Goal: Task Accomplishment & Management: Manage account settings

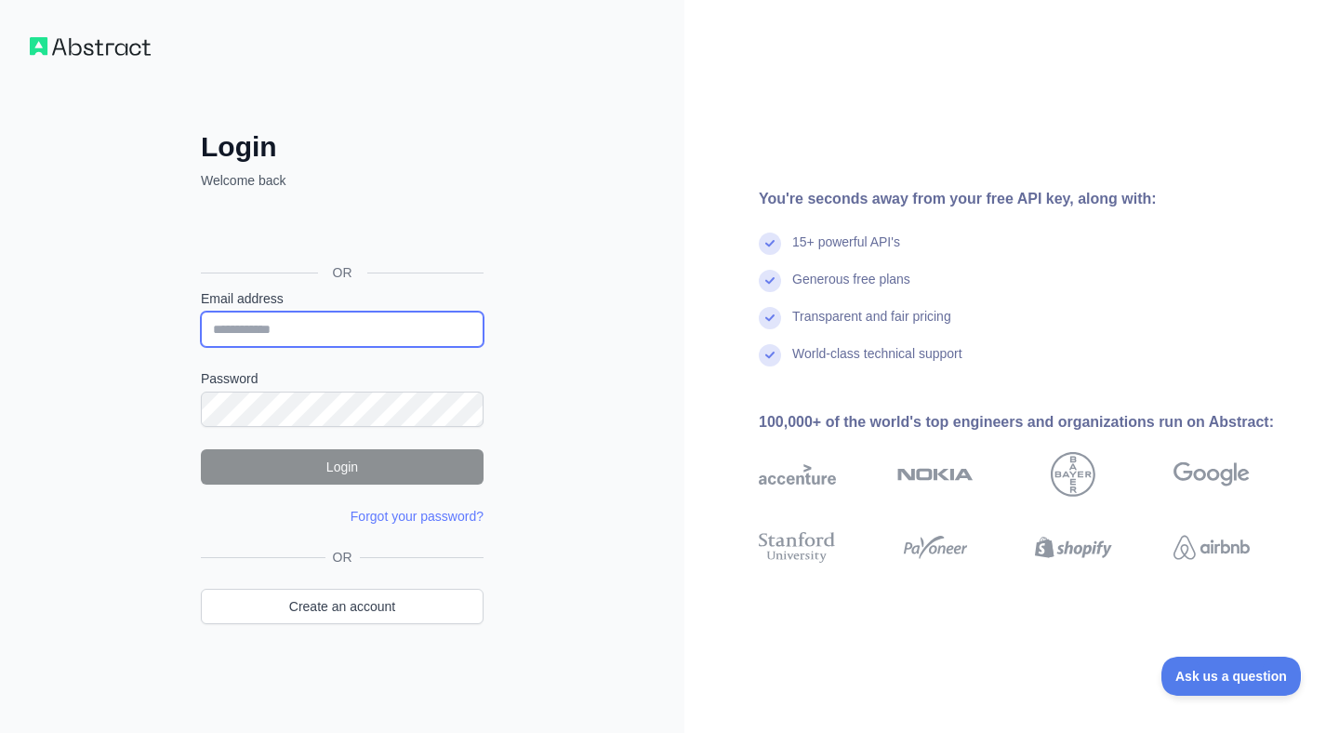
click at [313, 334] on input "Email address" at bounding box center [342, 329] width 283 height 35
paste input "**********"
type input "**********"
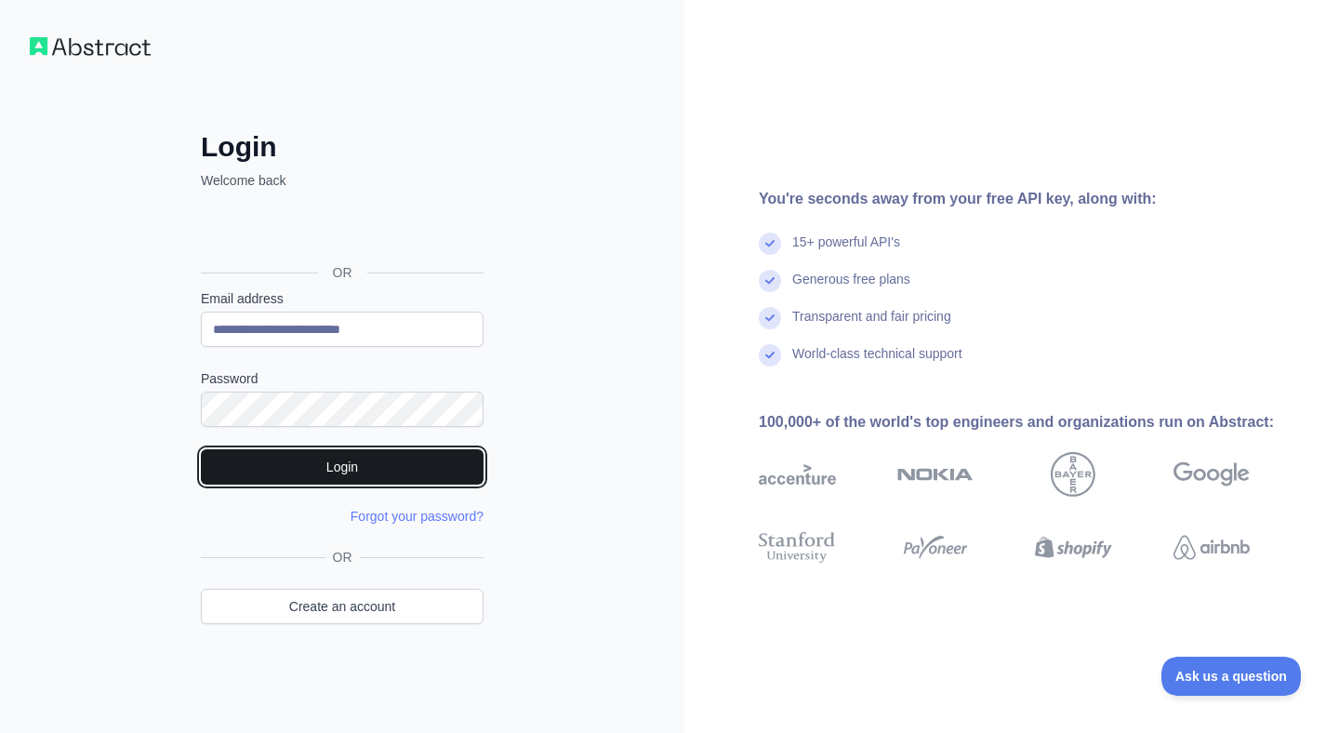
click at [367, 456] on button "Login" at bounding box center [342, 466] width 283 height 35
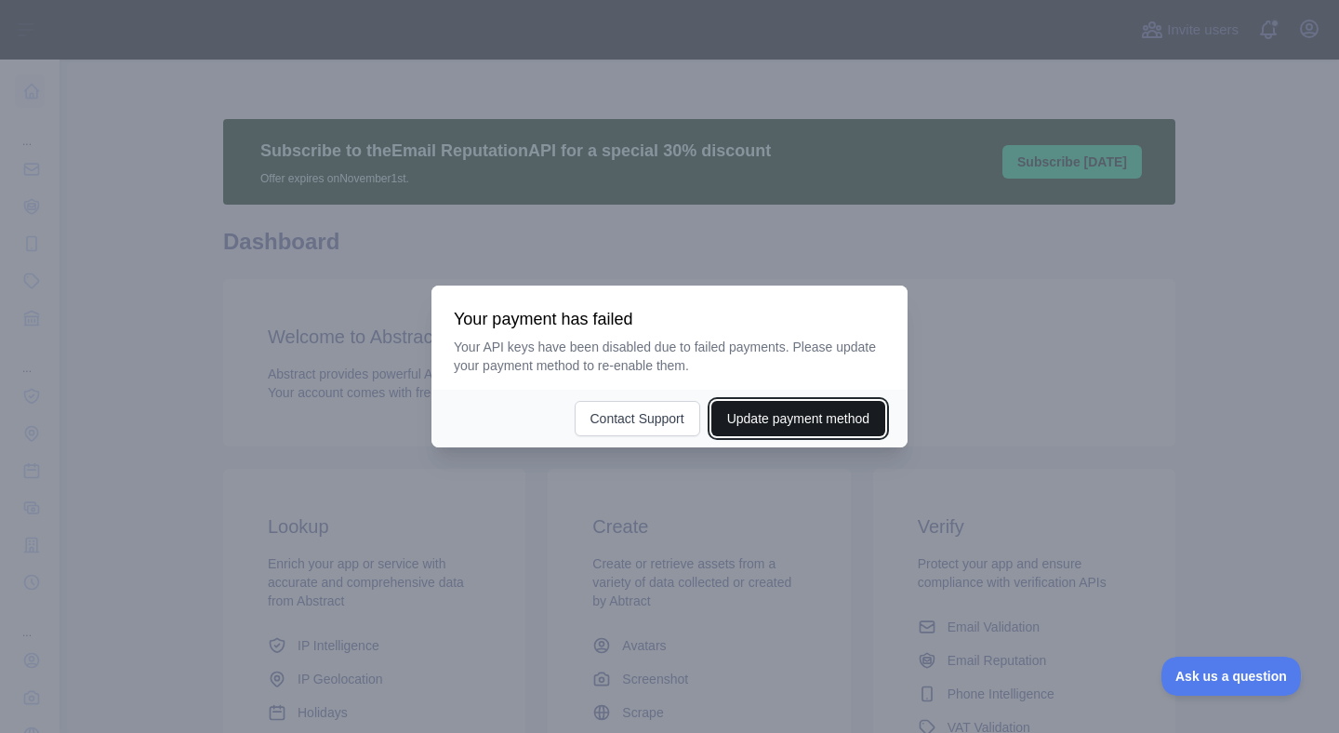
click at [743, 418] on button "Update payment method" at bounding box center [799, 418] width 174 height 35
click at [297, 189] on div at bounding box center [669, 366] width 1339 height 733
click at [672, 107] on div at bounding box center [669, 366] width 1339 height 733
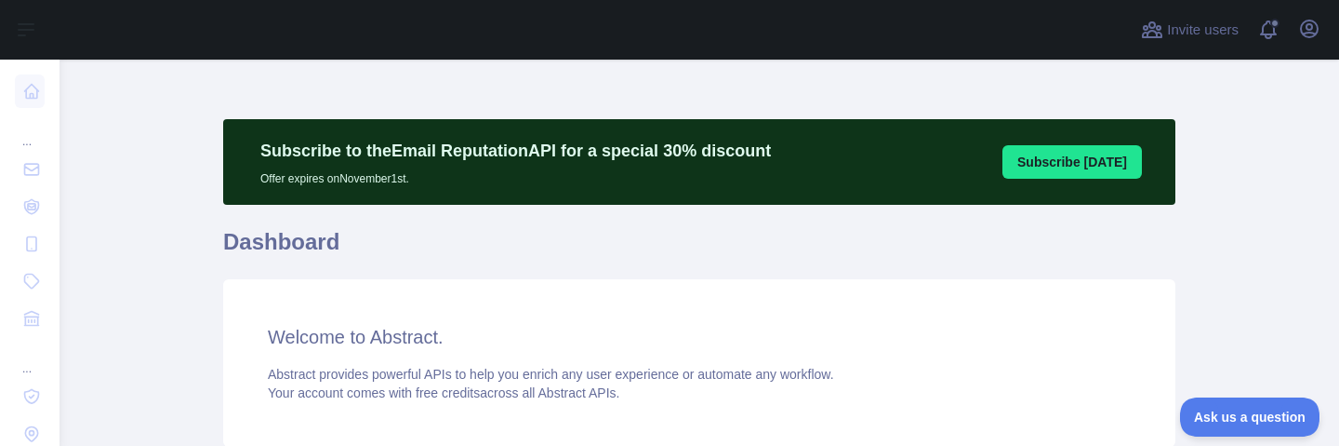
click at [23, 207] on div at bounding box center [669, 223] width 1339 height 446
click at [303, 336] on body "Open sidebar Open sidebar ... ... ... Invite users View notifications Open user…" at bounding box center [669, 223] width 1339 height 446
click at [286, 158] on body "Open sidebar Open sidebar ... ... ... Invite users View notifications Open user…" at bounding box center [669, 223] width 1339 height 446
click at [380, 299] on body "Open sidebar Open sidebar ... ... ... Invite users View notifications Open user…" at bounding box center [669, 223] width 1339 height 446
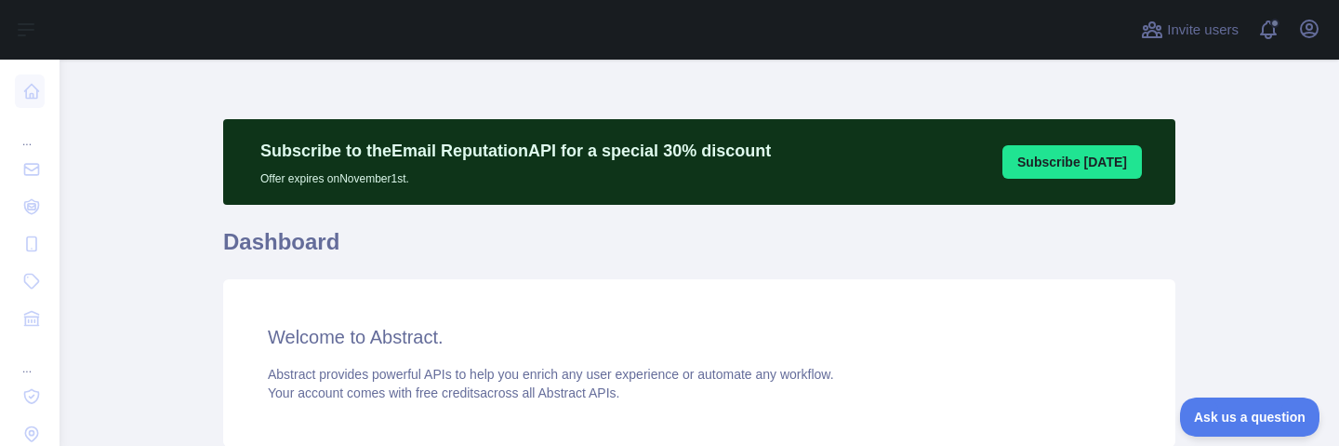
click at [1110, 168] on body "Open sidebar Open sidebar ... ... ... Invite users View notifications Open user…" at bounding box center [669, 223] width 1339 height 446
click at [1105, 168] on body "Open sidebar Open sidebar ... ... ... Invite users View notifications Open user…" at bounding box center [669, 223] width 1339 height 446
click at [28, 286] on body "Open sidebar Open sidebar ... ... ... Invite users View notifications Open user…" at bounding box center [669, 223] width 1339 height 446
click at [69, 270] on body "Open sidebar Open sidebar ... ... ... Invite users View notifications Open user…" at bounding box center [669, 223] width 1339 height 446
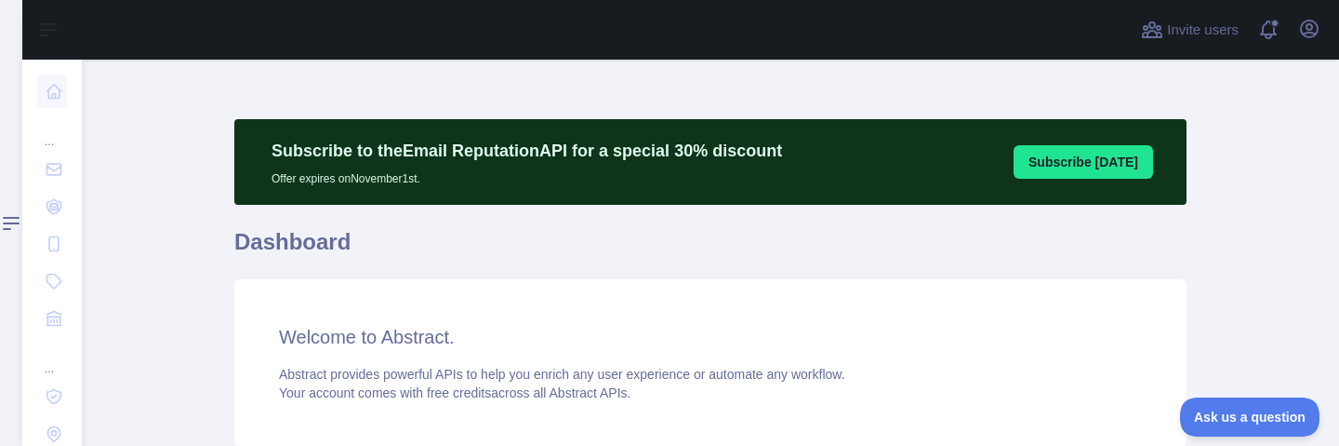
click at [10, 220] on body "Open sidebar Open sidebar ... ... ... Invite users View notifications Open user…" at bounding box center [669, 223] width 1339 height 446
click at [8, 232] on body "Open sidebar Open sidebar ... ... ... Invite users View notifications Open user…" at bounding box center [669, 223] width 1339 height 446
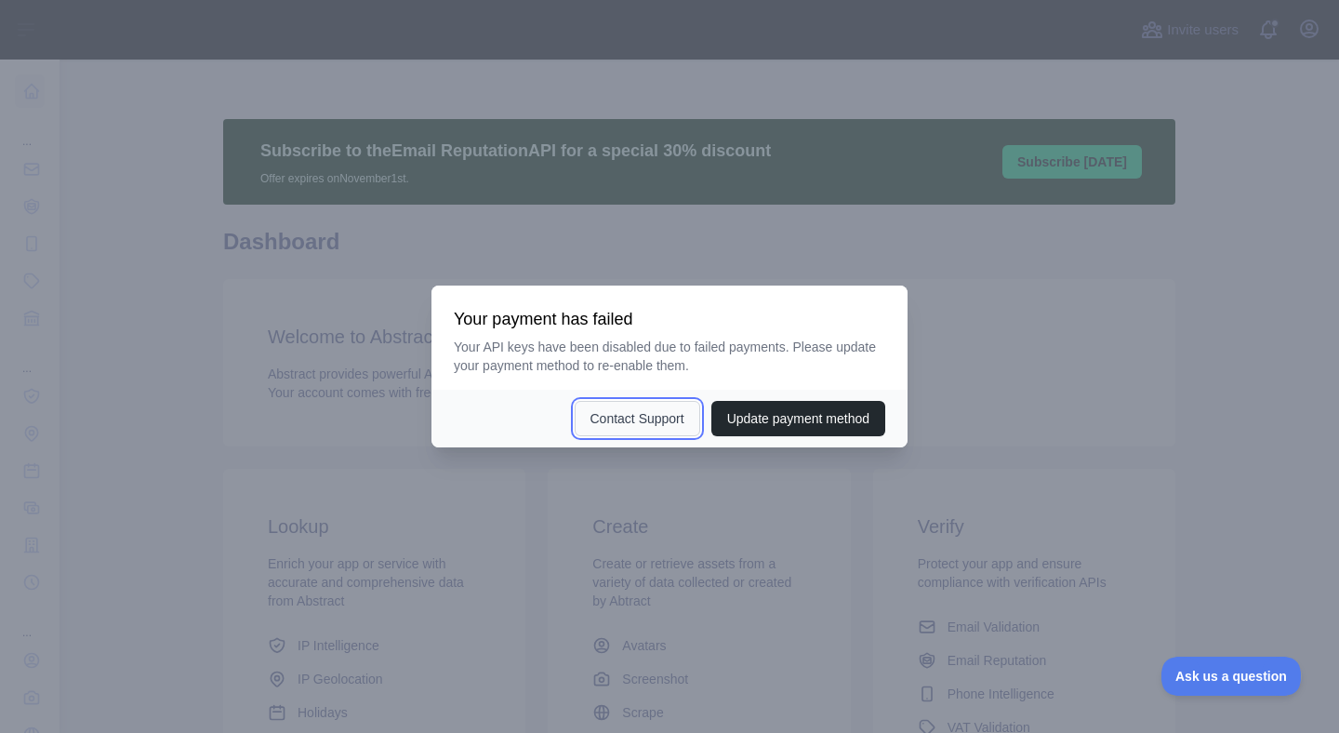
click at [575, 424] on button "Contact Support" at bounding box center [638, 418] width 126 height 35
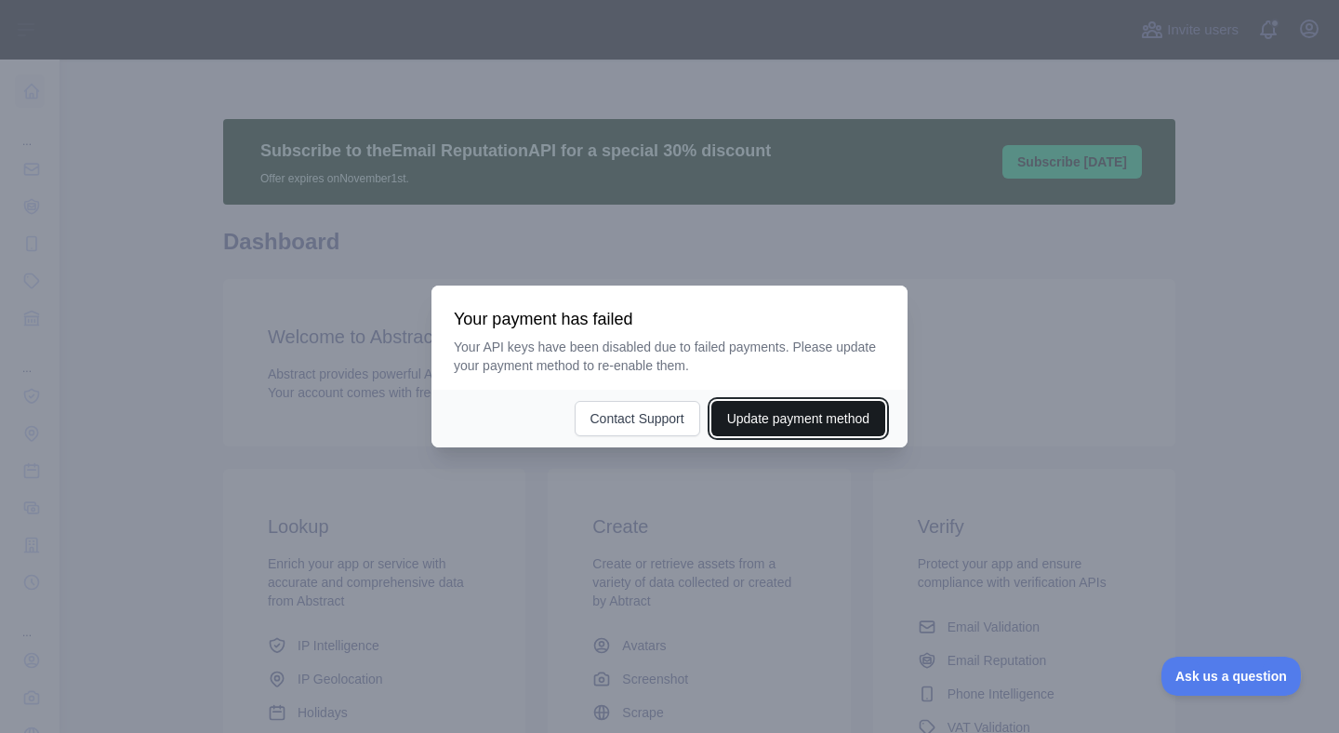
click at [748, 418] on button "Update payment method" at bounding box center [799, 418] width 174 height 35
